Goal: Transaction & Acquisition: Purchase product/service

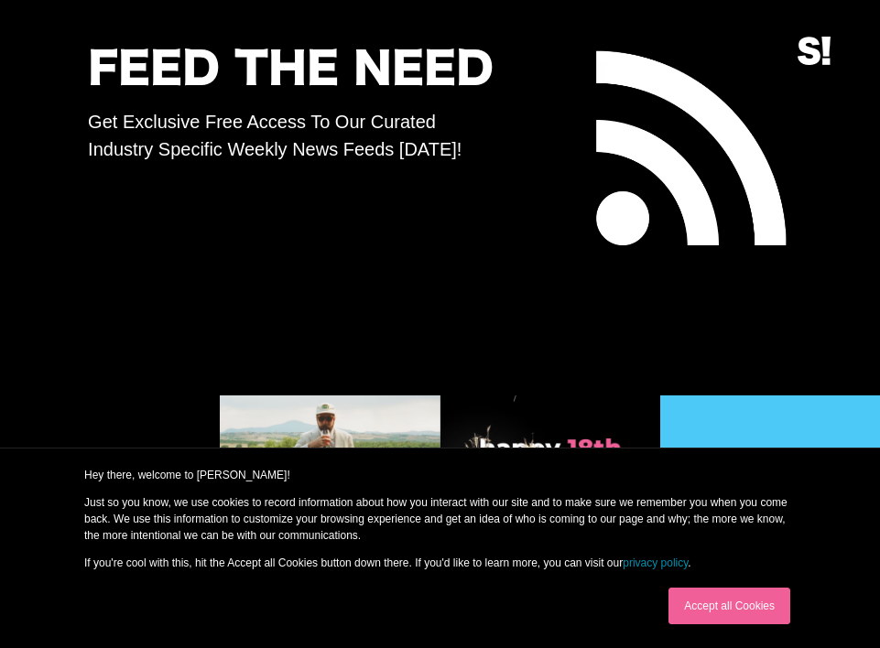
scroll to position [6580, 0]
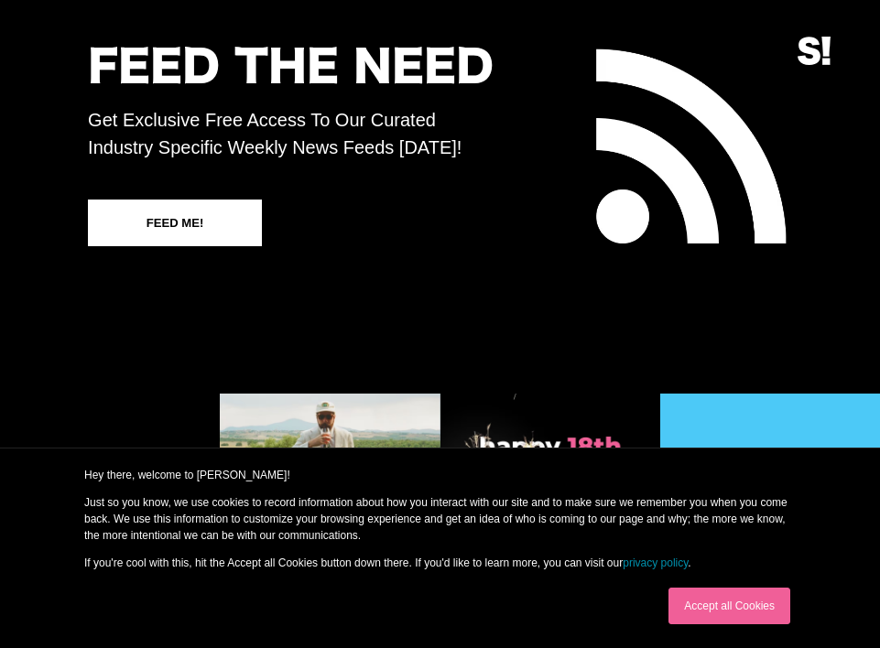
click at [709, 604] on link "Accept all Cookies" at bounding box center [729, 606] width 122 height 37
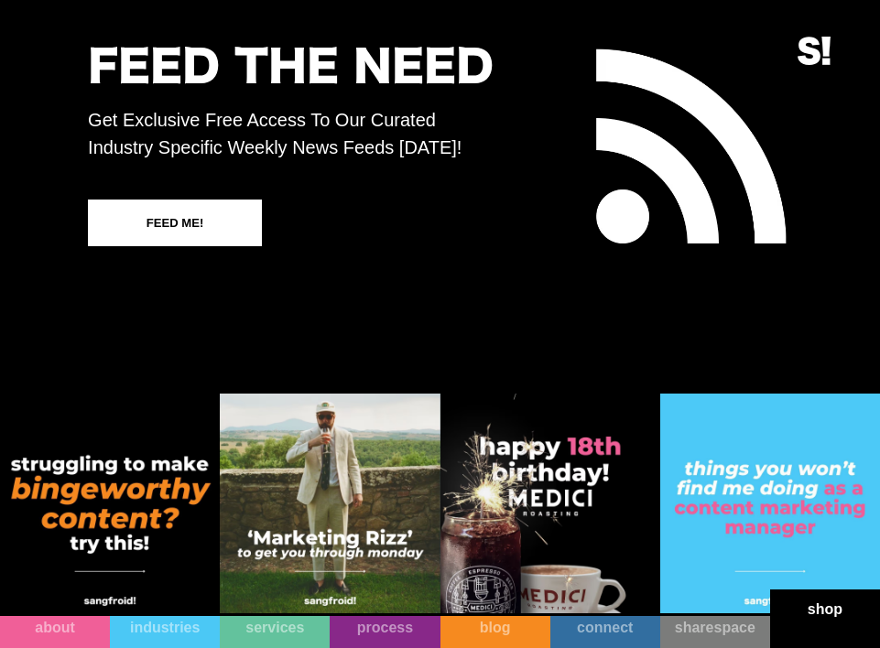
click at [826, 632] on link "shop" at bounding box center [825, 619] width 110 height 59
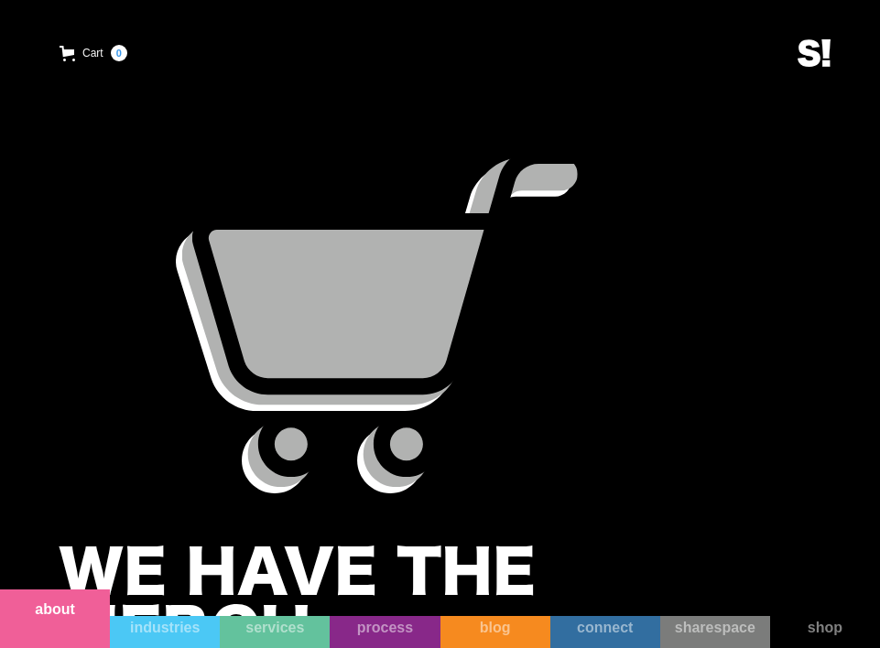
click at [74, 622] on link "about" at bounding box center [55, 619] width 110 height 59
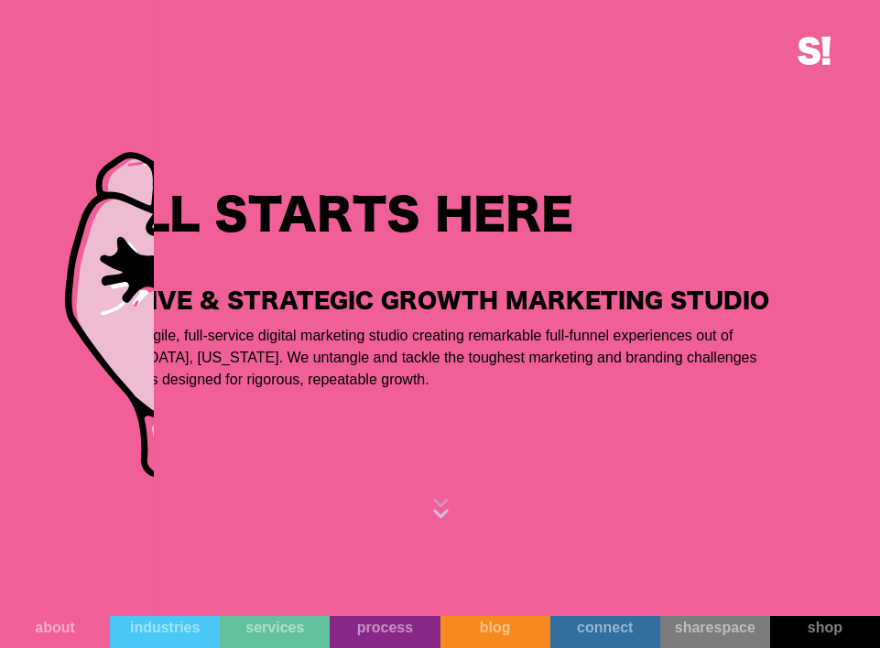
scroll to position [1580, 0]
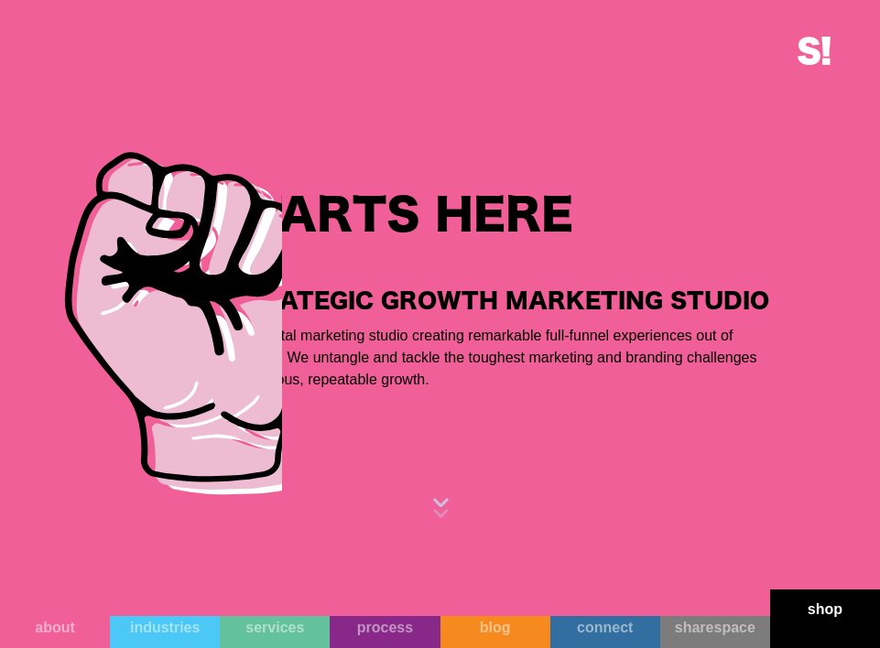
click at [818, 630] on link "shop" at bounding box center [825, 619] width 110 height 59
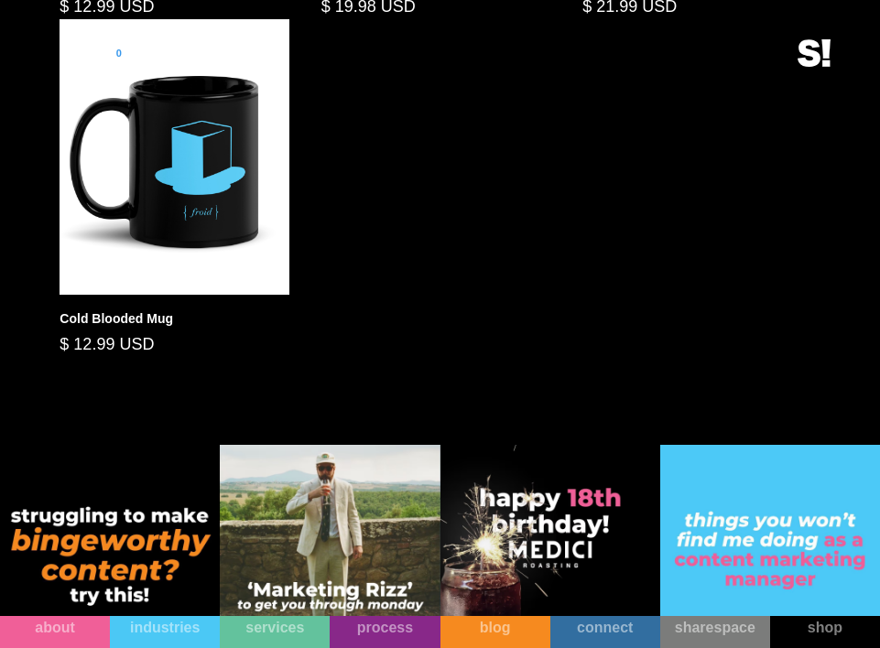
scroll to position [1573, 0]
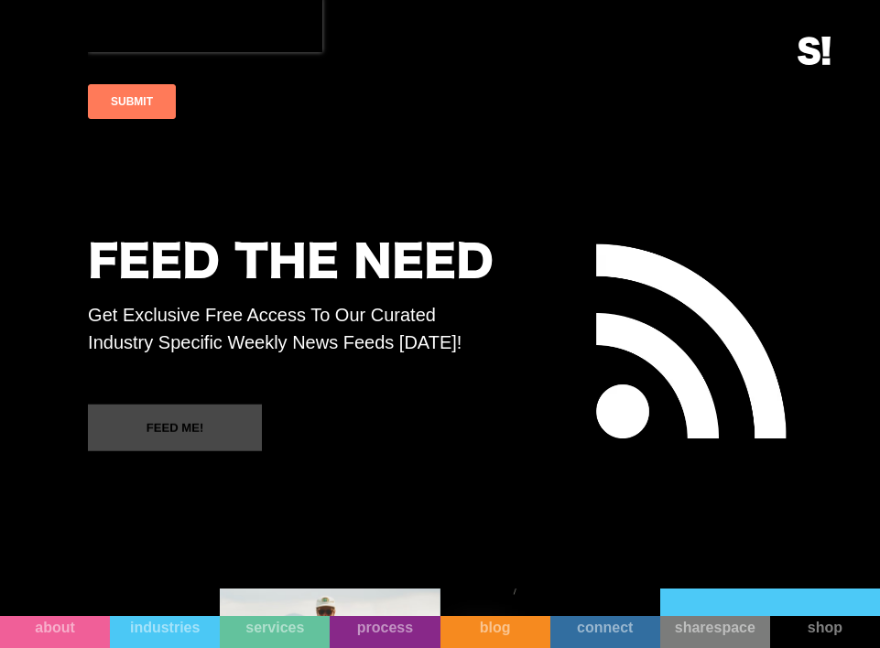
scroll to position [6580, 0]
